Goal: Book appointment/travel/reservation

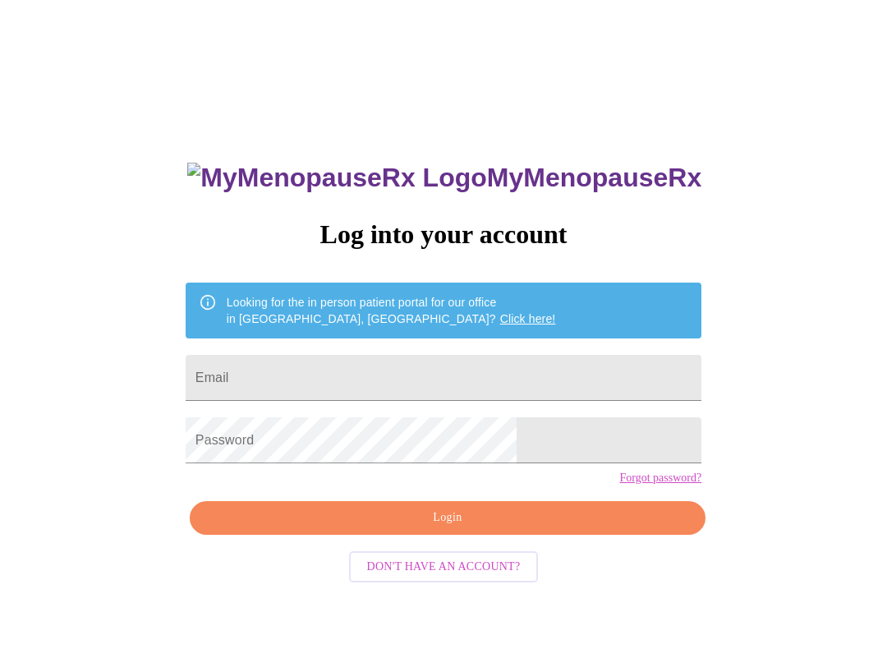
click at [563, 364] on input "Email" at bounding box center [444, 378] width 516 height 46
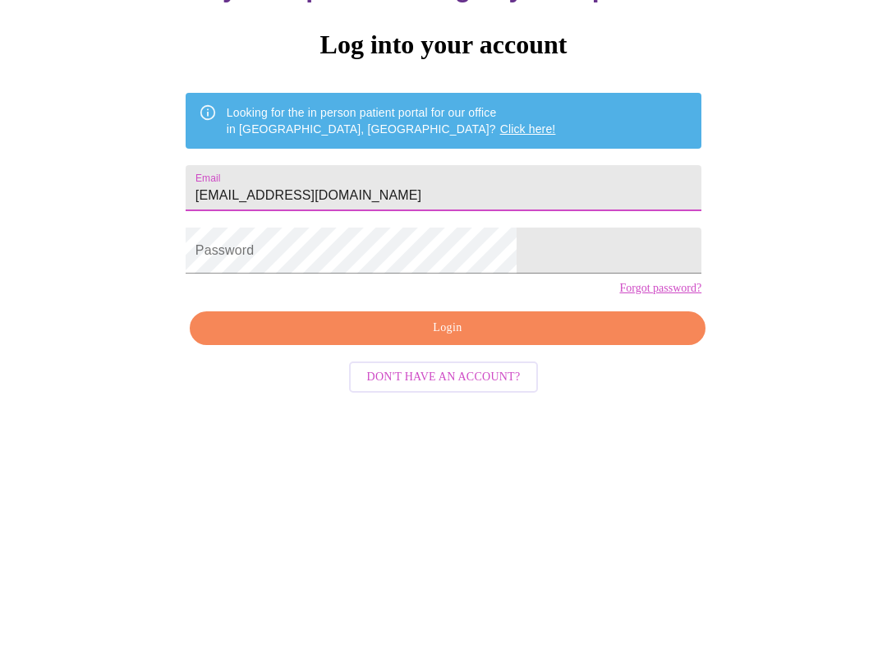
type input "[EMAIL_ADDRESS][DOMAIN_NAME]"
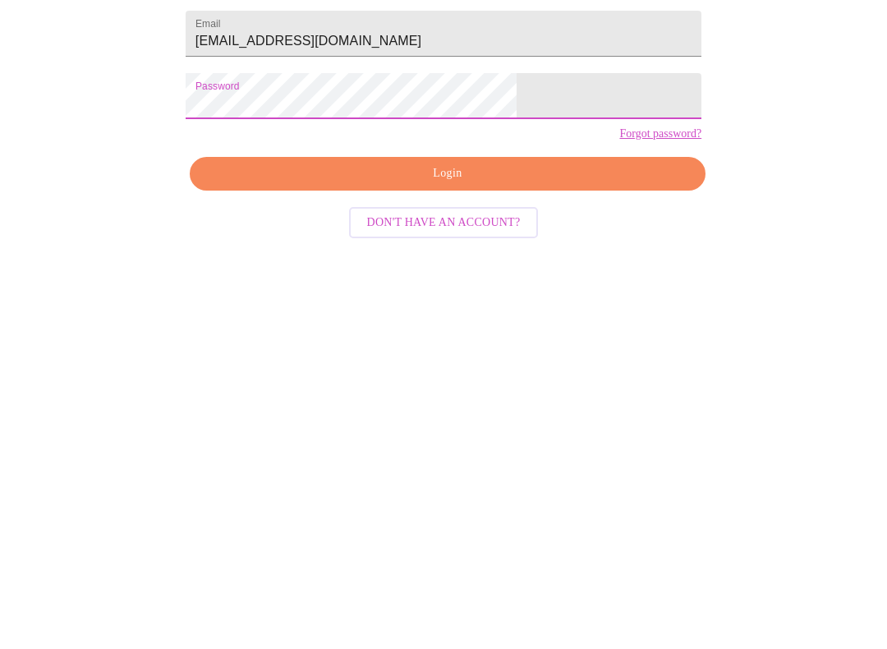
click at [591, 499] on span "Login" at bounding box center [448, 509] width 478 height 21
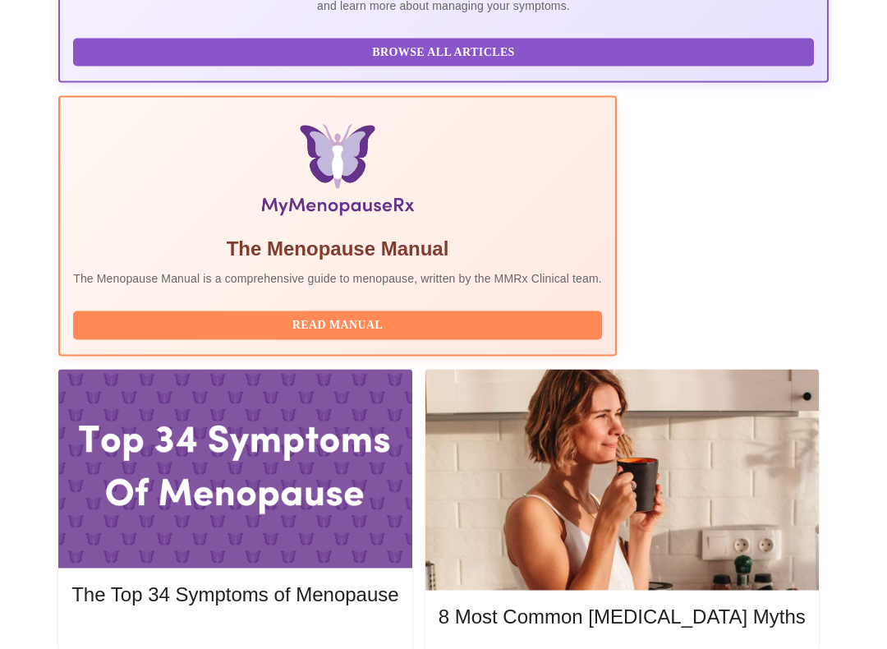
scroll to position [471, 0]
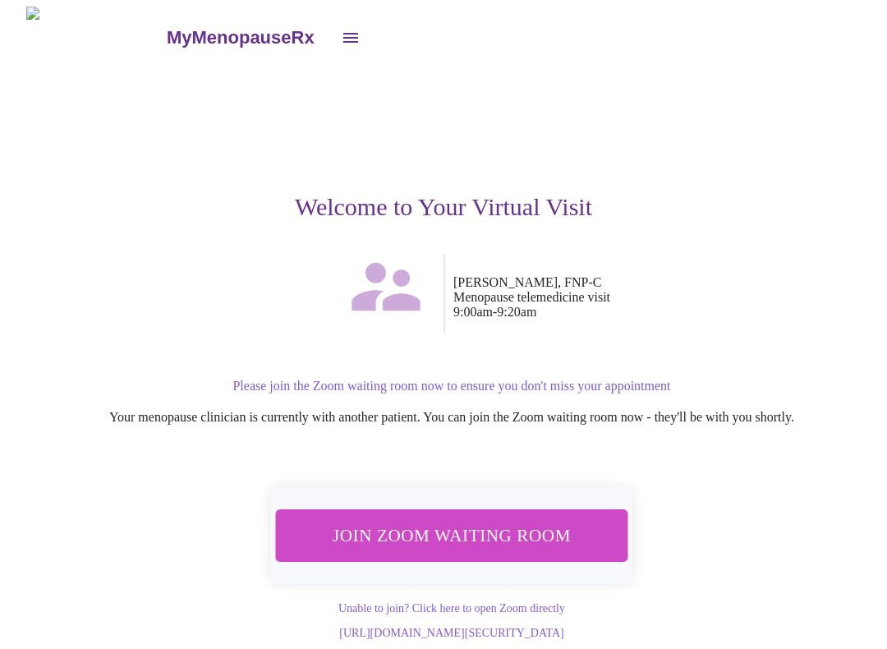
click at [578, 539] on span "Join Zoom Waiting Room" at bounding box center [451, 536] width 309 height 30
